Goal: Task Accomplishment & Management: Manage account settings

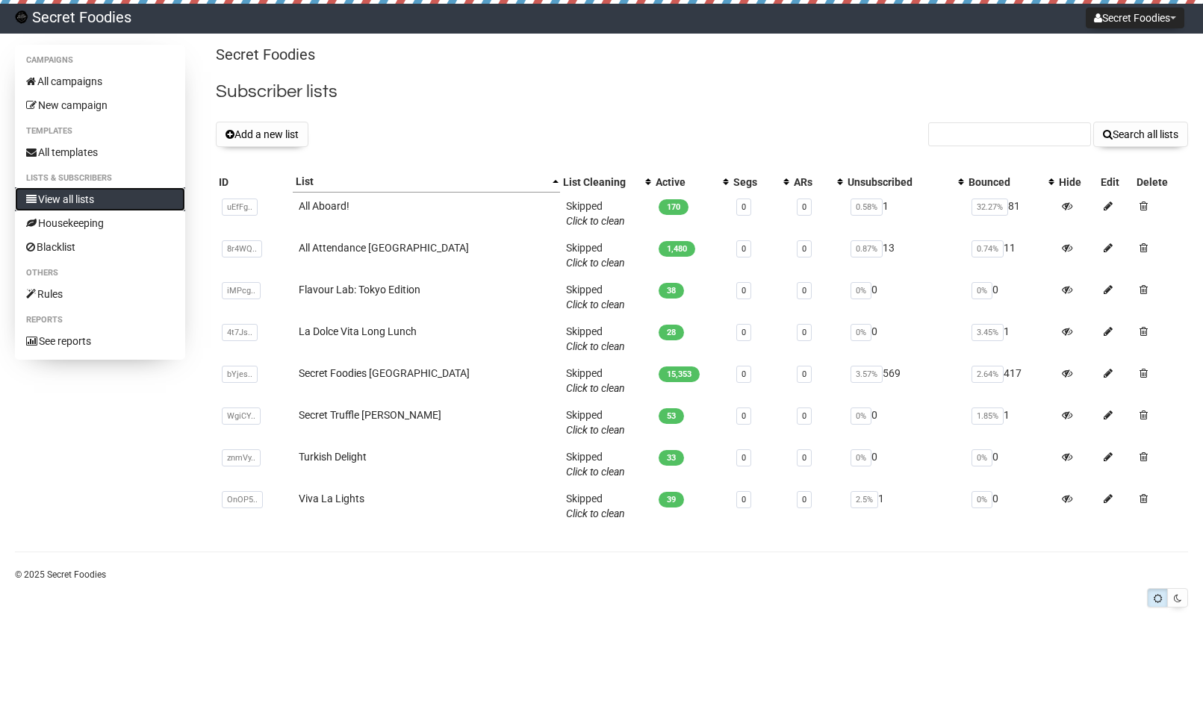
click at [78, 196] on link "View all lists" at bounding box center [100, 199] width 170 height 24
click at [1103, 373] on icon at bounding box center [1107, 373] width 9 height 10
click at [345, 372] on link "Secret Foodies [GEOGRAPHIC_DATA]" at bounding box center [384, 373] width 171 height 12
